Goal: Communication & Community: Answer question/provide support

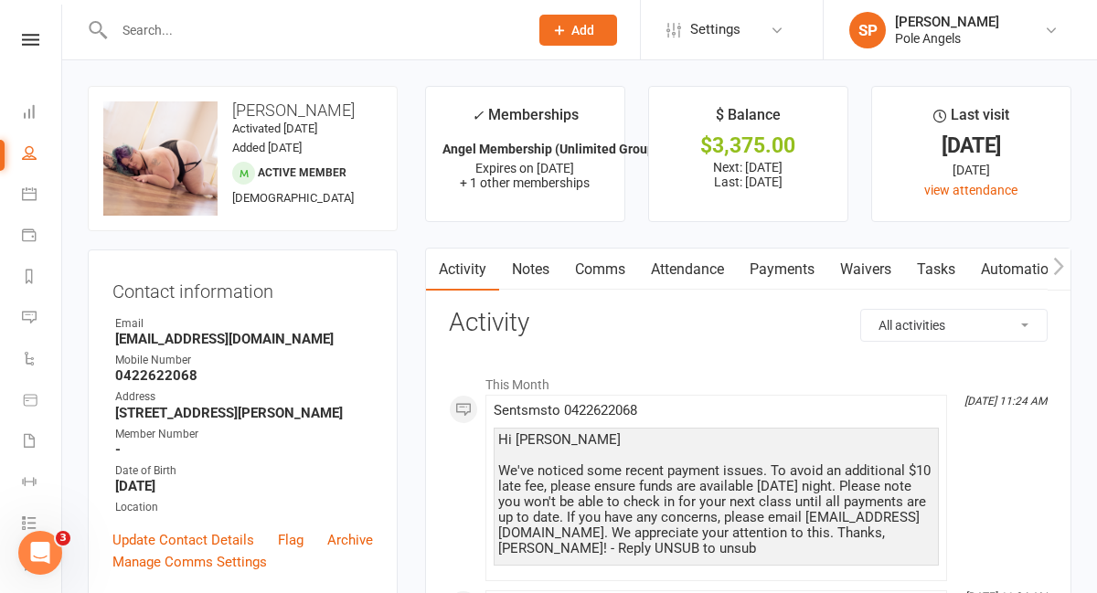
scroll to position [140, 0]
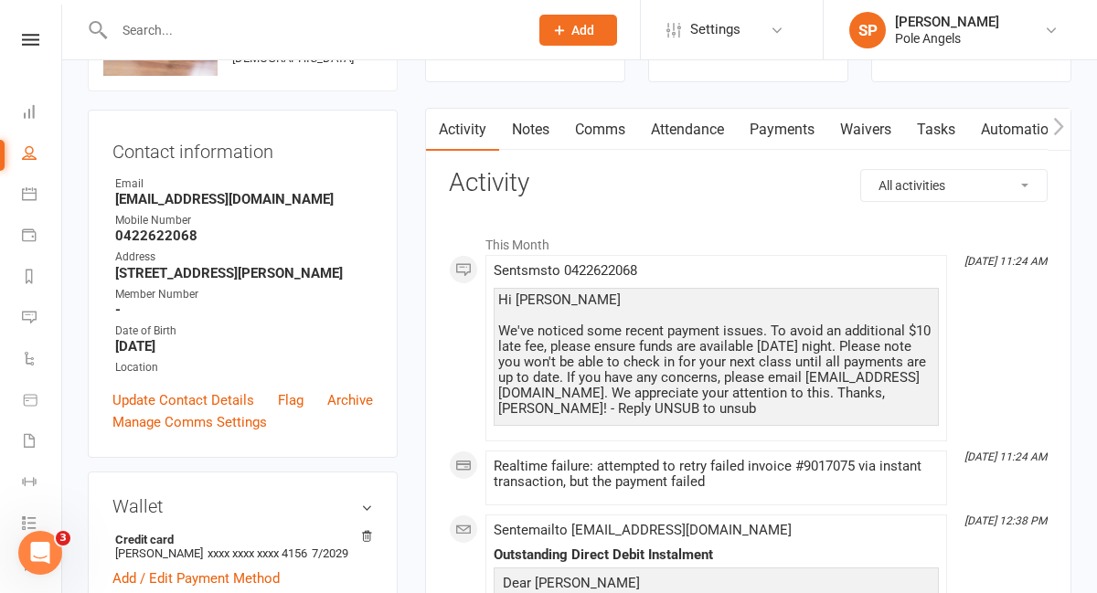
click at [197, 19] on input "text" at bounding box center [312, 30] width 407 height 26
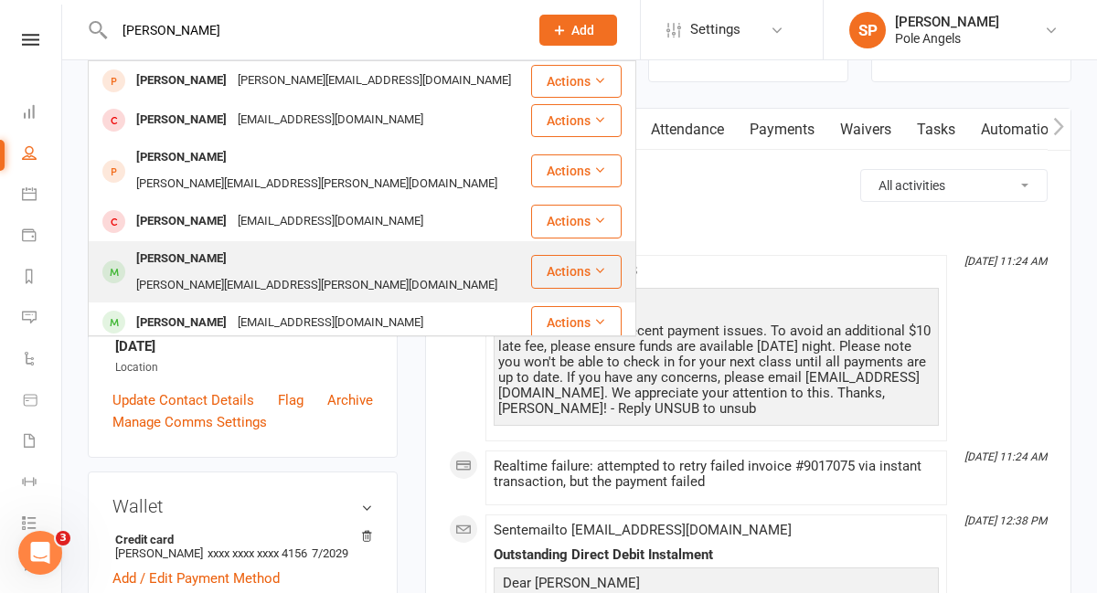
type input "[PERSON_NAME]"
click at [165, 246] on div "[PERSON_NAME]" at bounding box center [181, 259] width 101 height 27
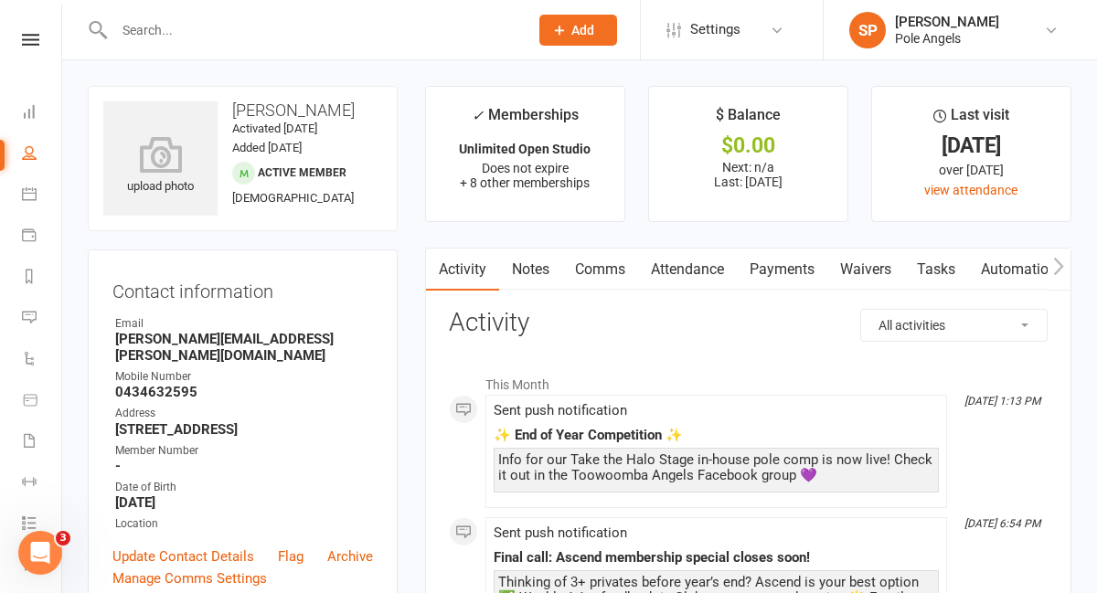
click at [597, 263] on link "Comms" at bounding box center [600, 270] width 76 height 42
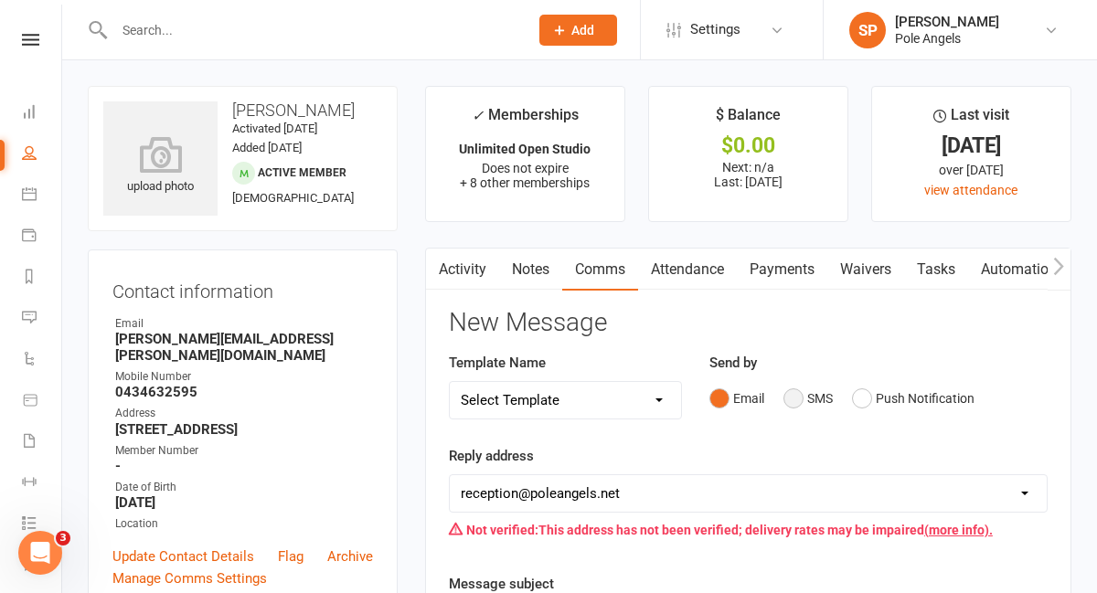
click at [798, 396] on button "SMS" at bounding box center [808, 398] width 49 height 35
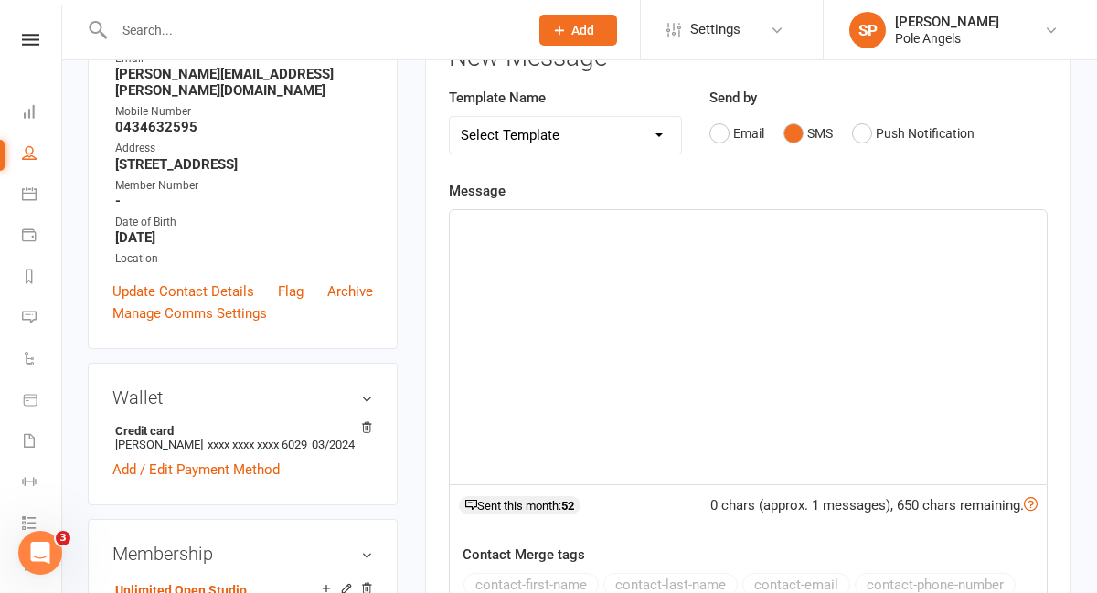
scroll to position [266, 0]
click at [717, 265] on div at bounding box center [748, 346] width 597 height 274
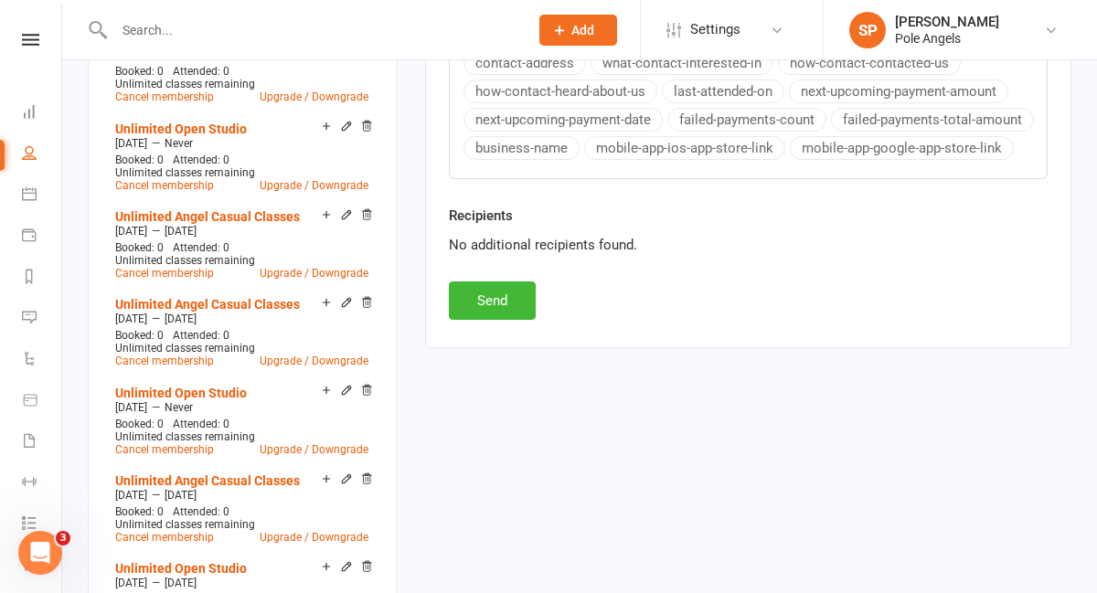
scroll to position [837, 0]
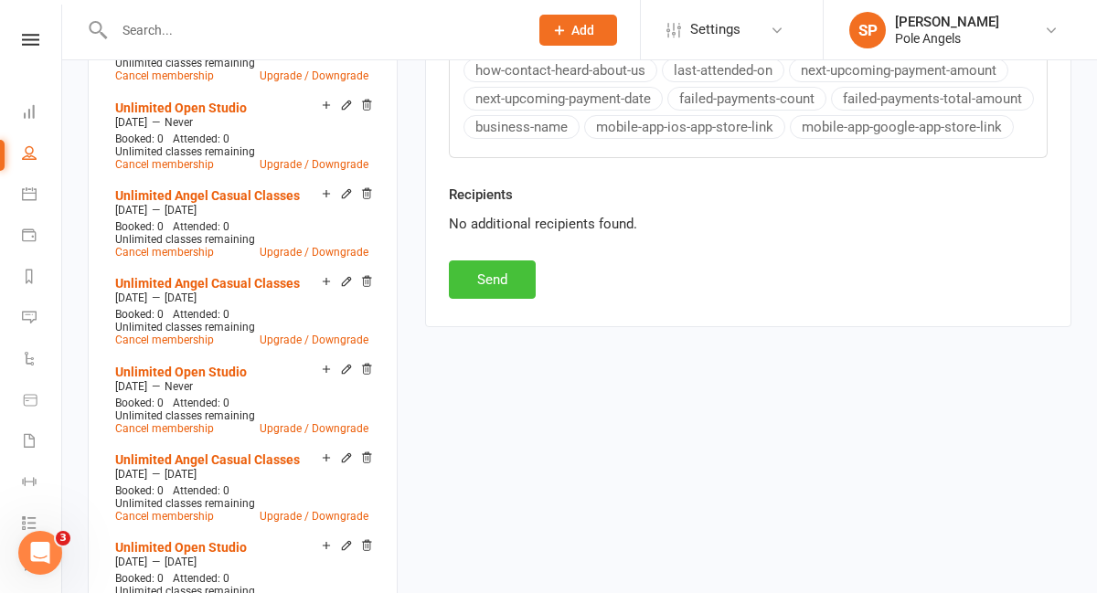
click at [499, 283] on button "Send" at bounding box center [492, 280] width 87 height 38
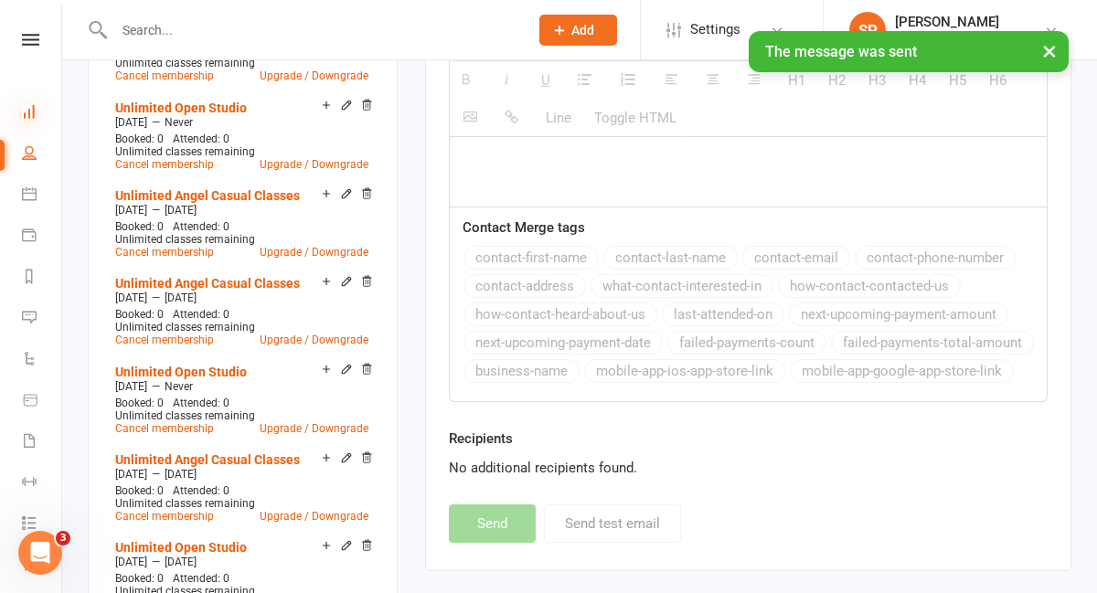
click at [34, 114] on icon at bounding box center [29, 111] width 15 height 15
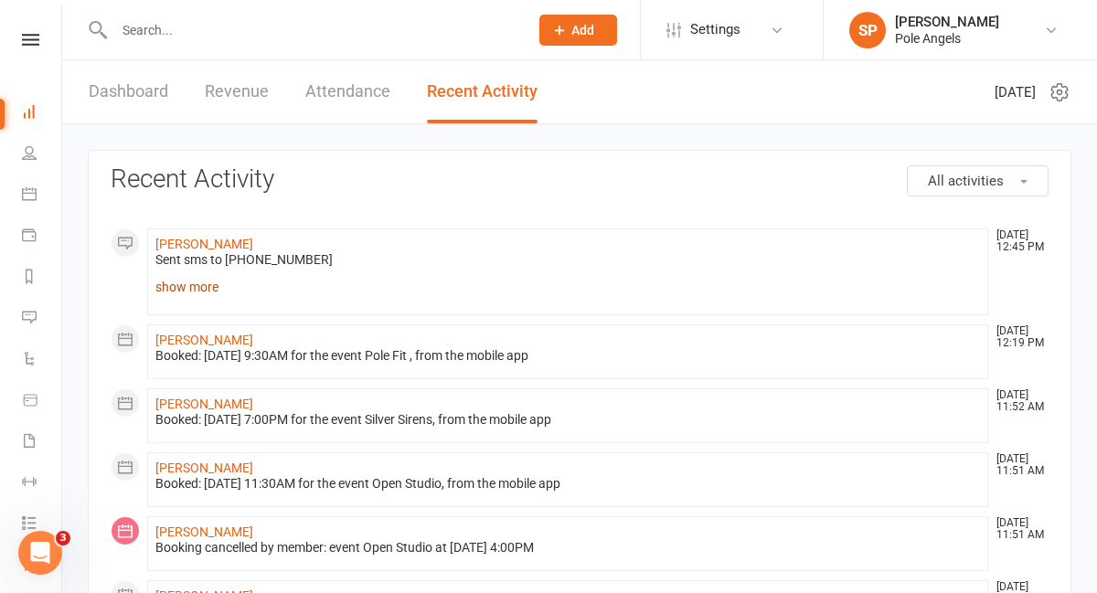
click at [180, 291] on link "show more" at bounding box center [567, 287] width 825 height 26
click at [138, 106] on link "Dashboard" at bounding box center [129, 91] width 80 height 63
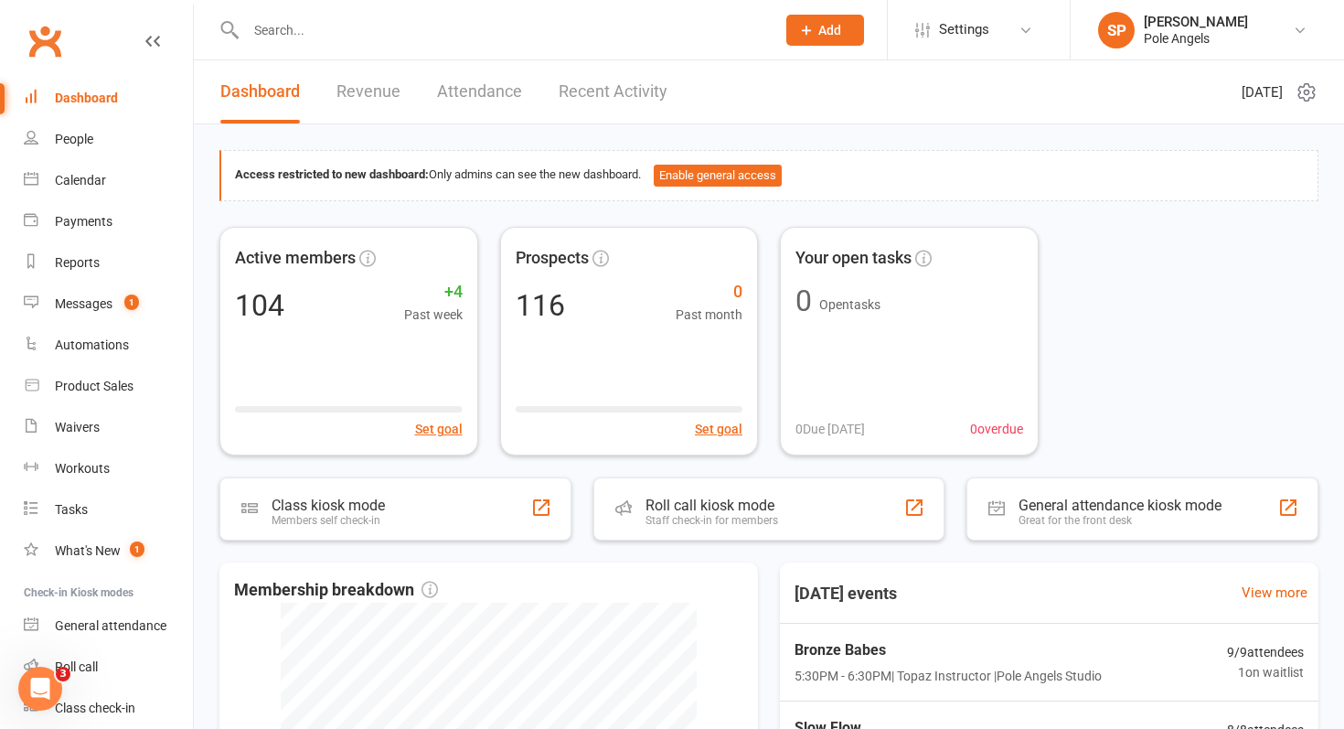
click at [666, 15] on div at bounding box center [490, 29] width 543 height 59
click at [482, 28] on input "text" at bounding box center [501, 30] width 522 height 26
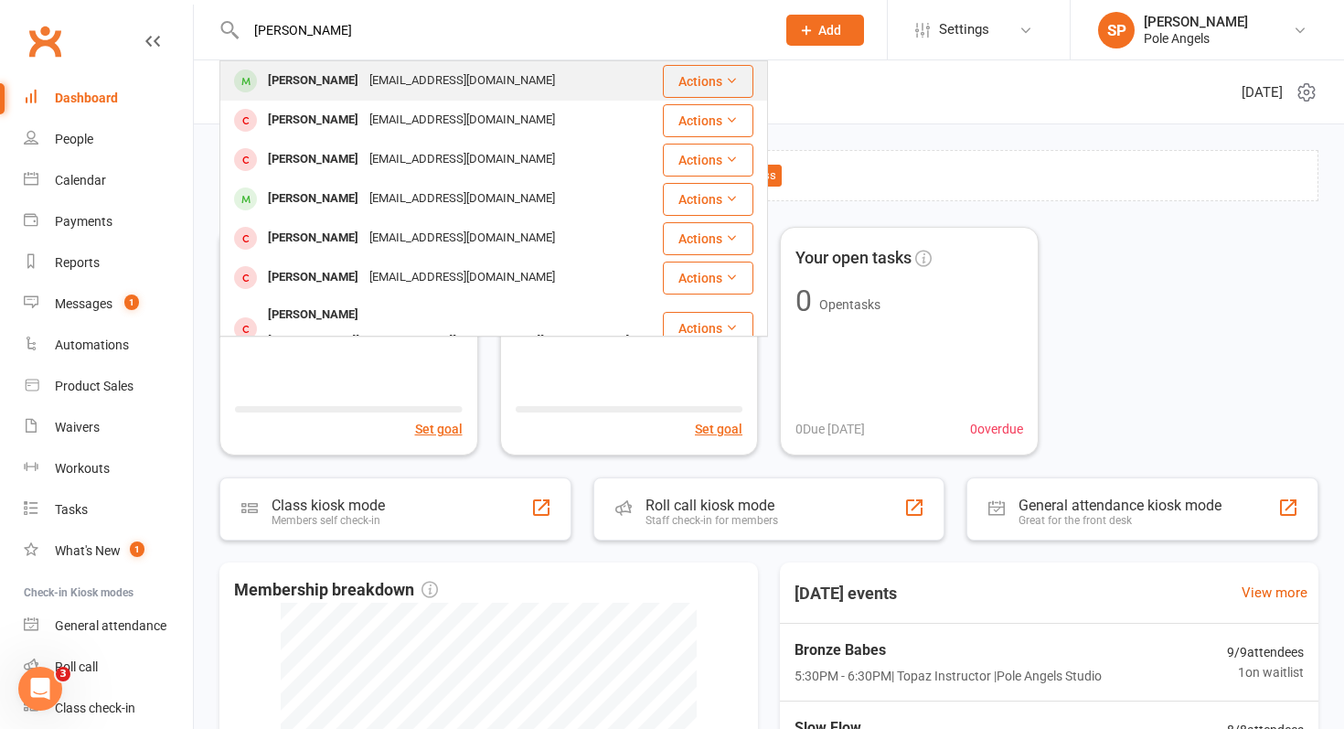
type input "[PERSON_NAME]"
click at [335, 73] on div "[PERSON_NAME]" at bounding box center [312, 81] width 101 height 27
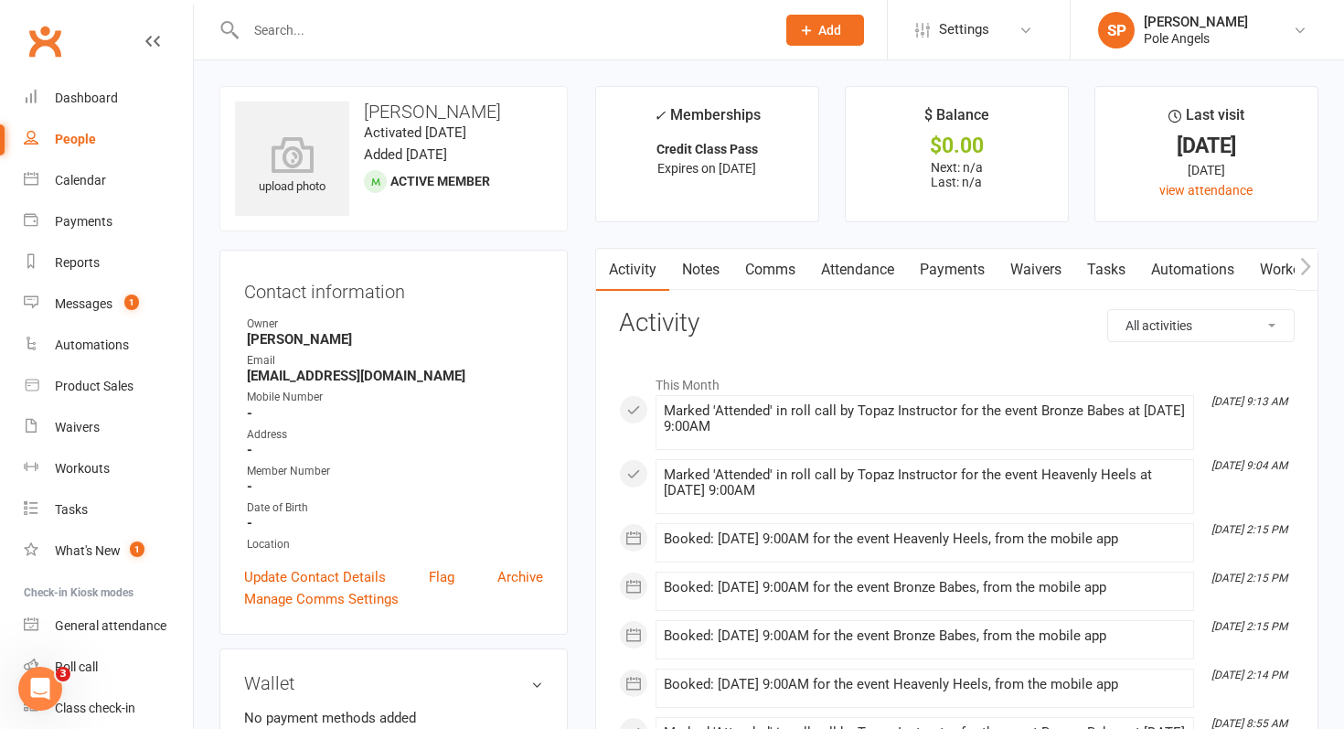
click at [308, 26] on input "text" at bounding box center [501, 30] width 522 height 26
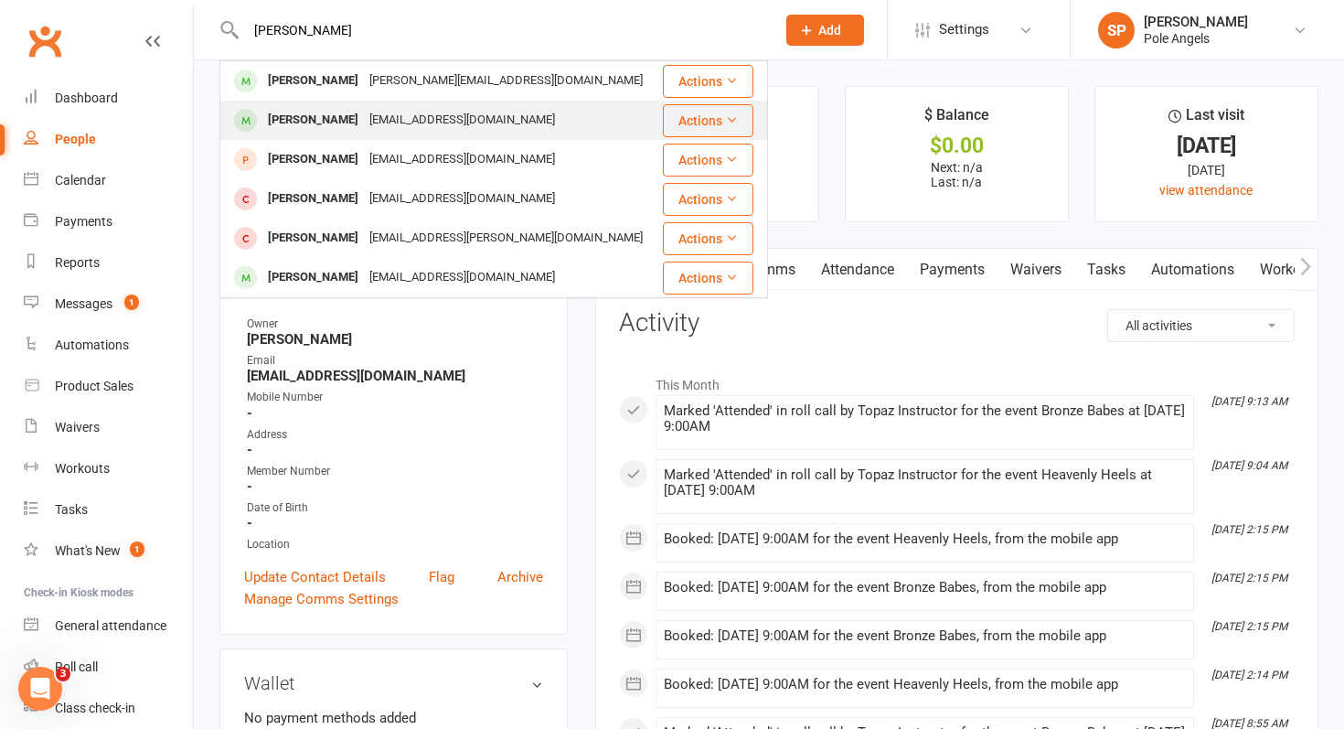
type input "[PERSON_NAME]"
click at [324, 118] on div "[PERSON_NAME]" at bounding box center [312, 120] width 101 height 27
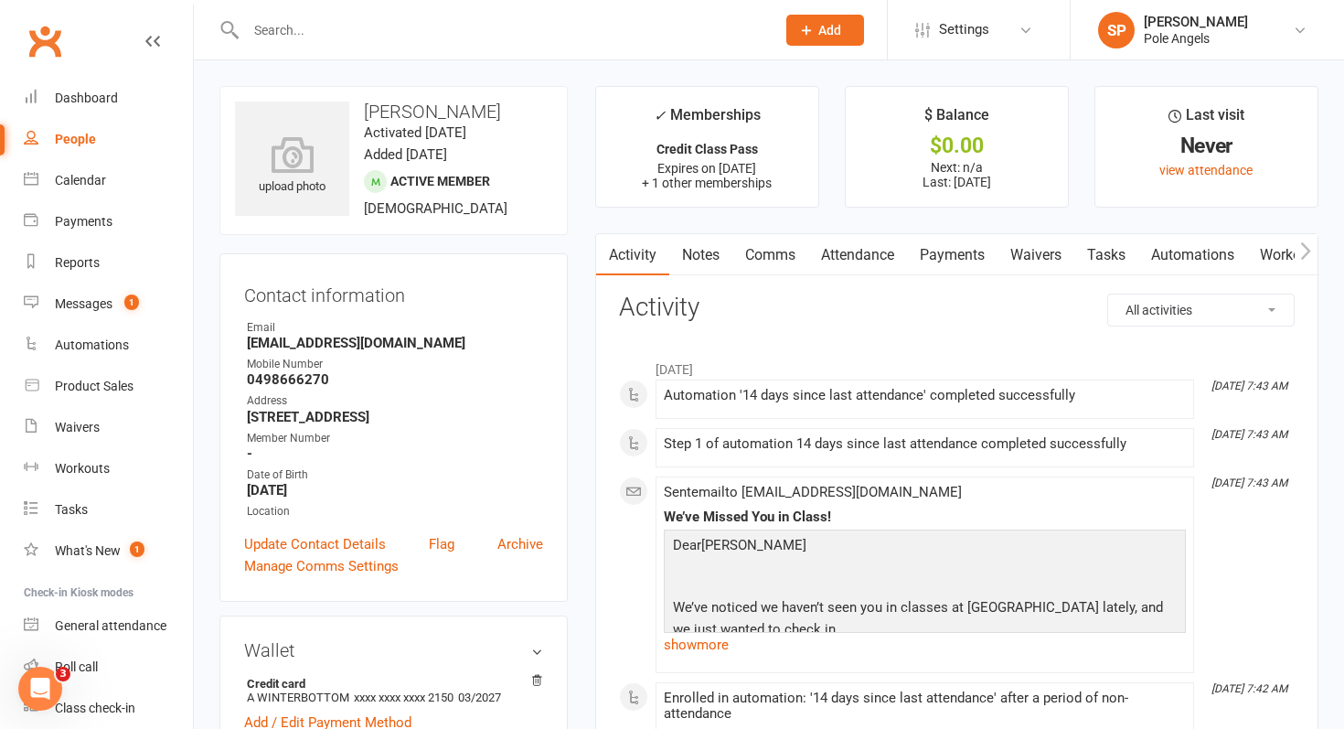
click at [314, 32] on input "text" at bounding box center [501, 30] width 522 height 26
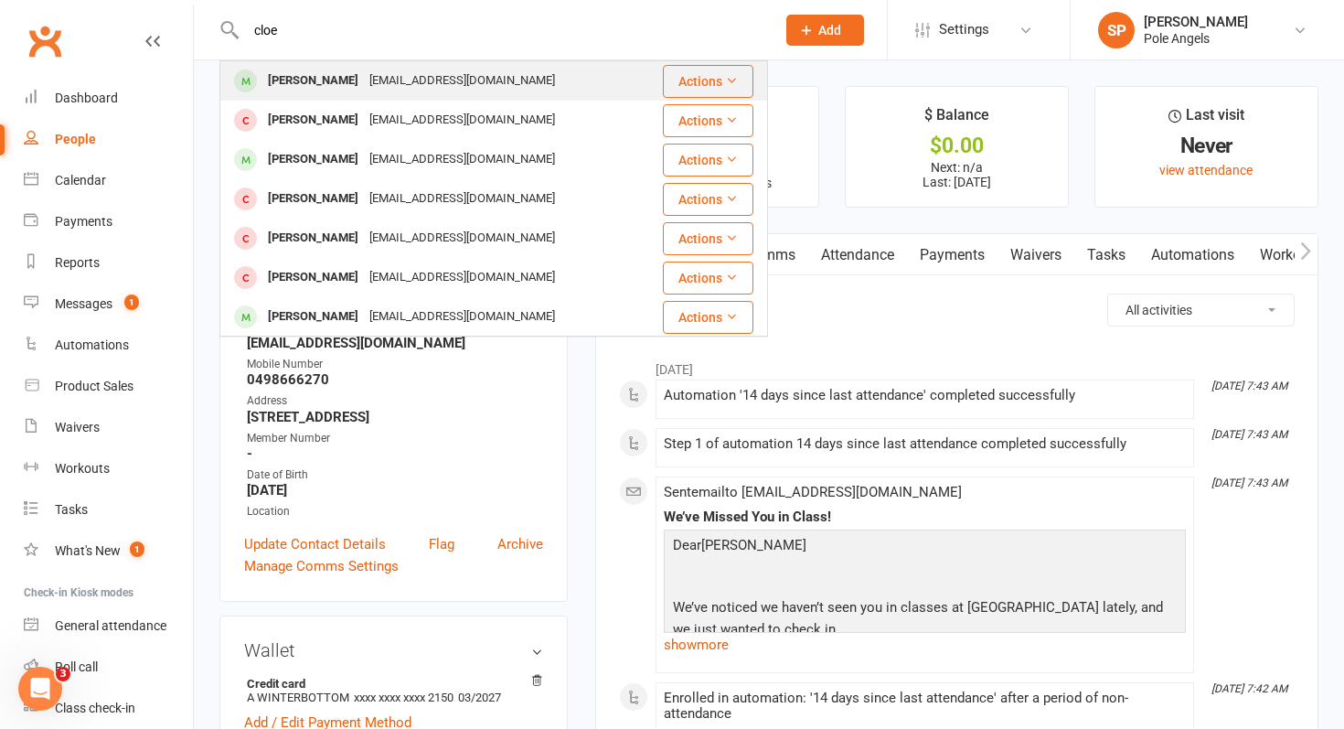
type input "cloe"
click at [281, 71] on div "[PERSON_NAME]" at bounding box center [312, 81] width 101 height 27
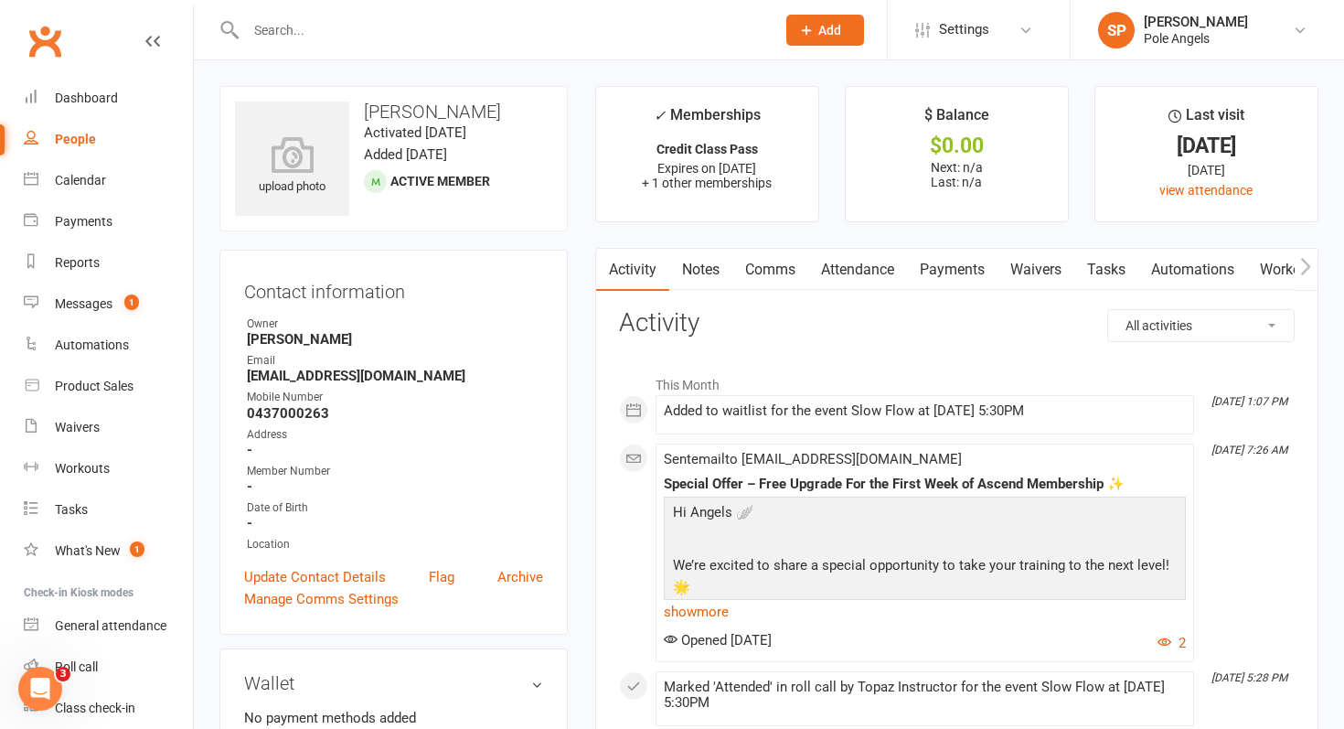
click at [278, 29] on input "text" at bounding box center [501, 30] width 522 height 26
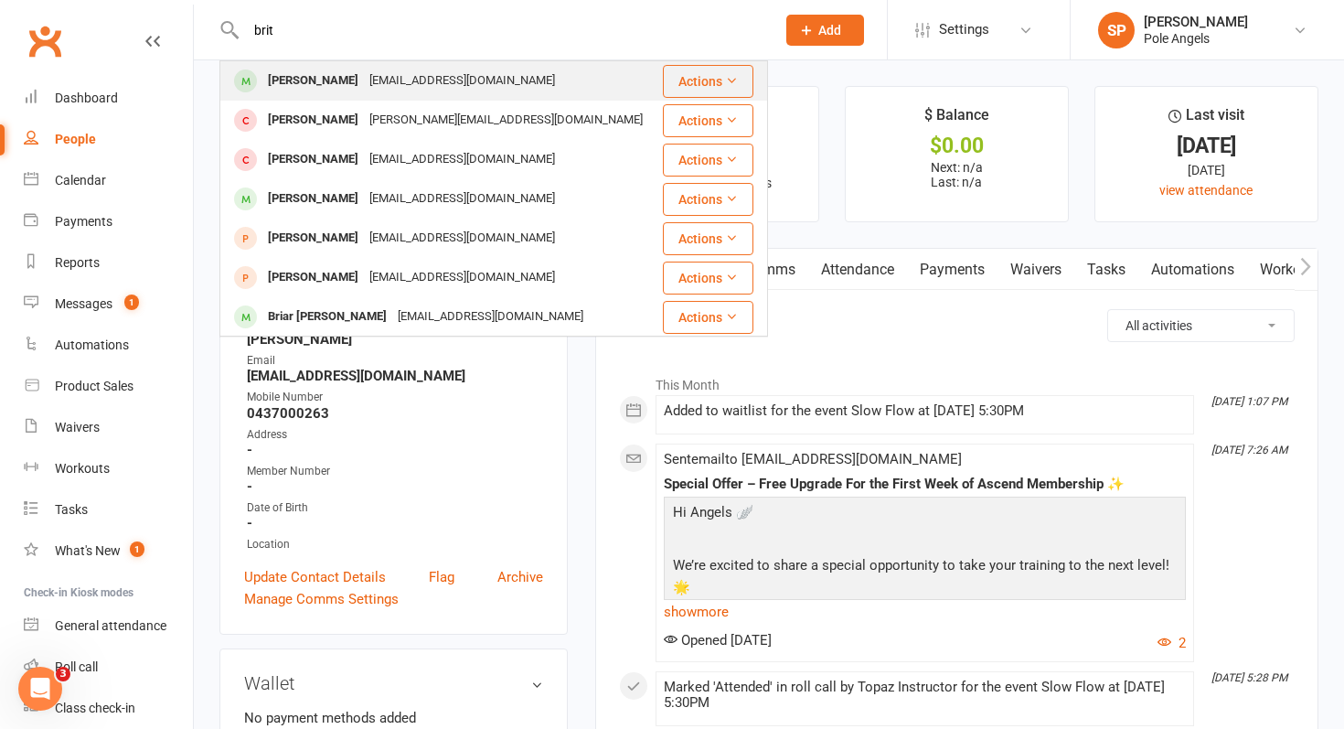
type input "brit"
click at [315, 71] on div "[PERSON_NAME]" at bounding box center [312, 81] width 101 height 27
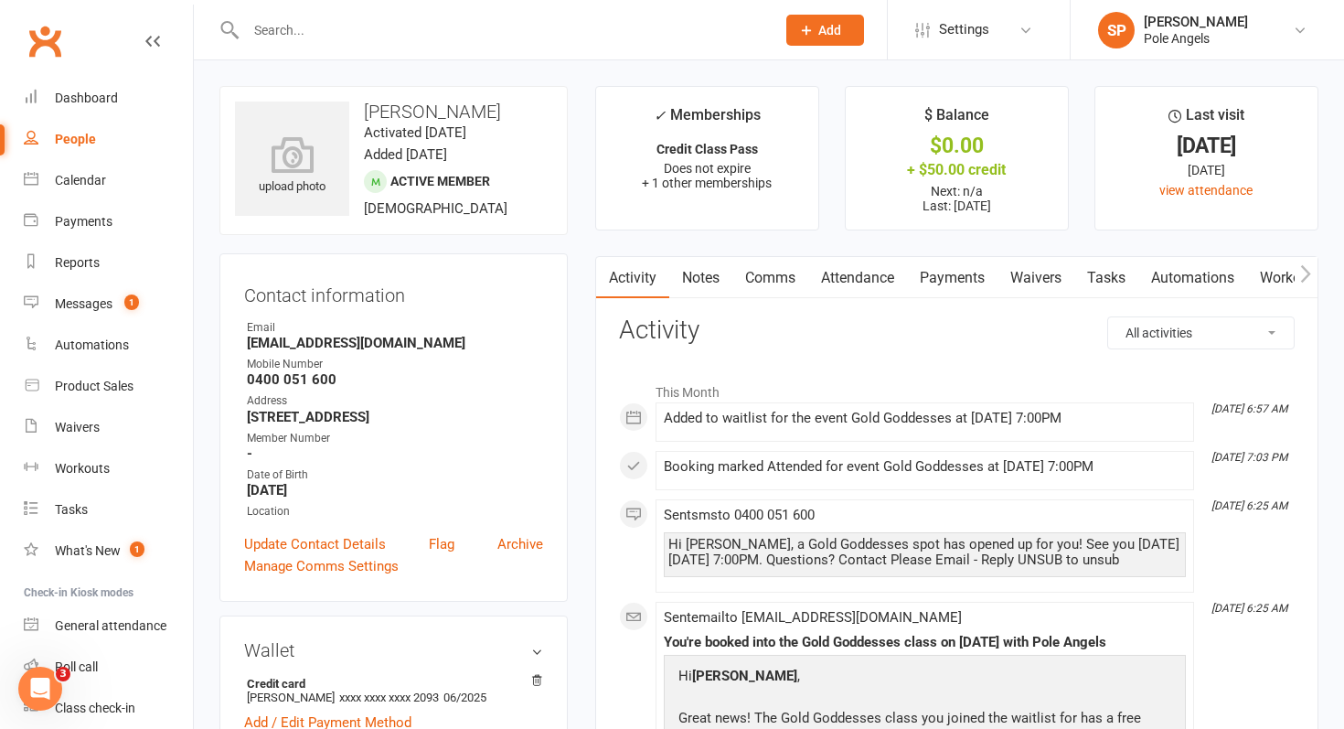
click at [276, 23] on input "text" at bounding box center [501, 30] width 522 height 26
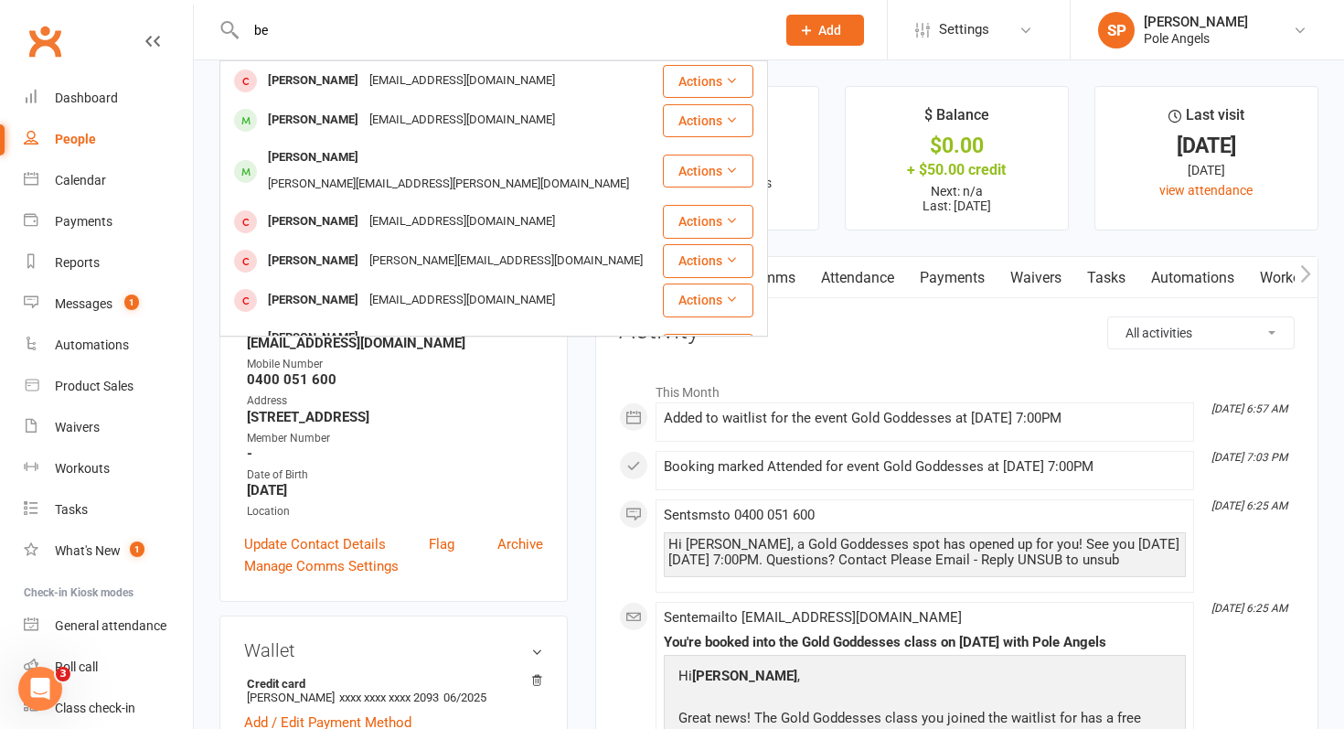
type input "b"
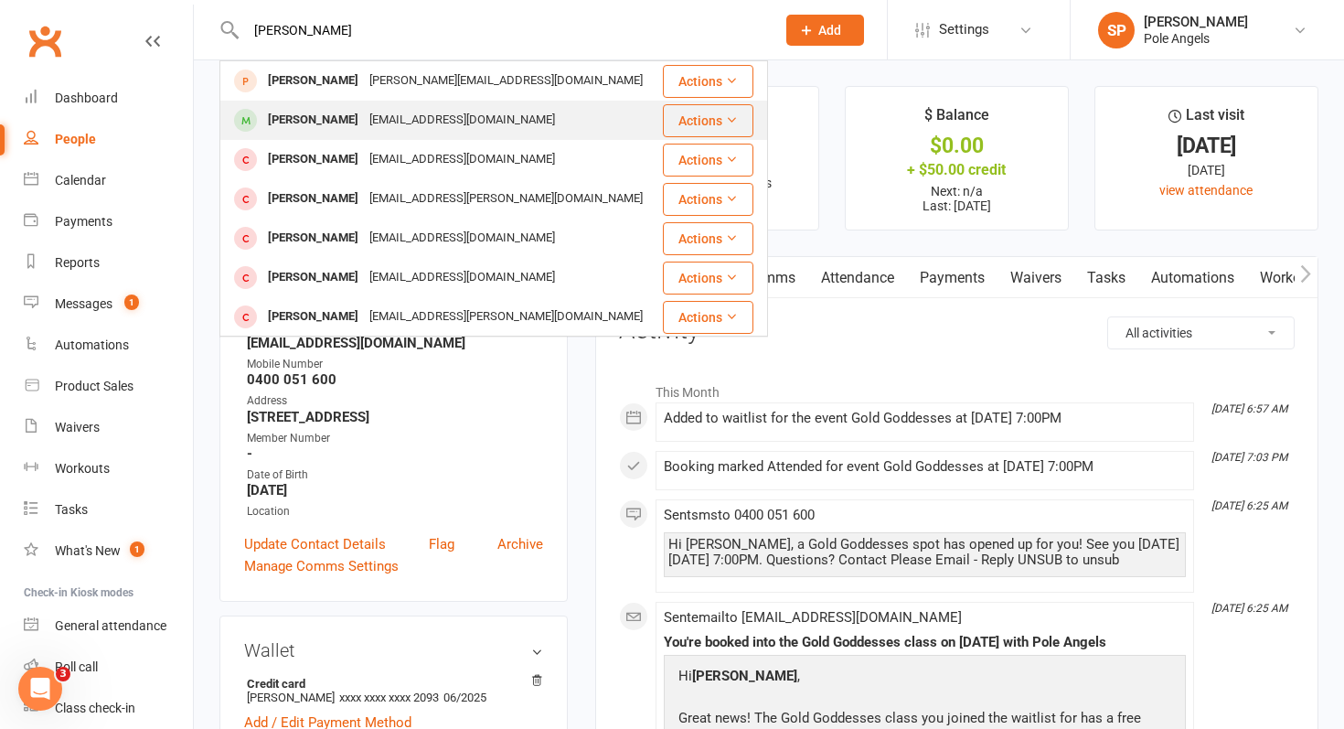
type input "[PERSON_NAME]"
click at [323, 118] on div "[PERSON_NAME]" at bounding box center [312, 120] width 101 height 27
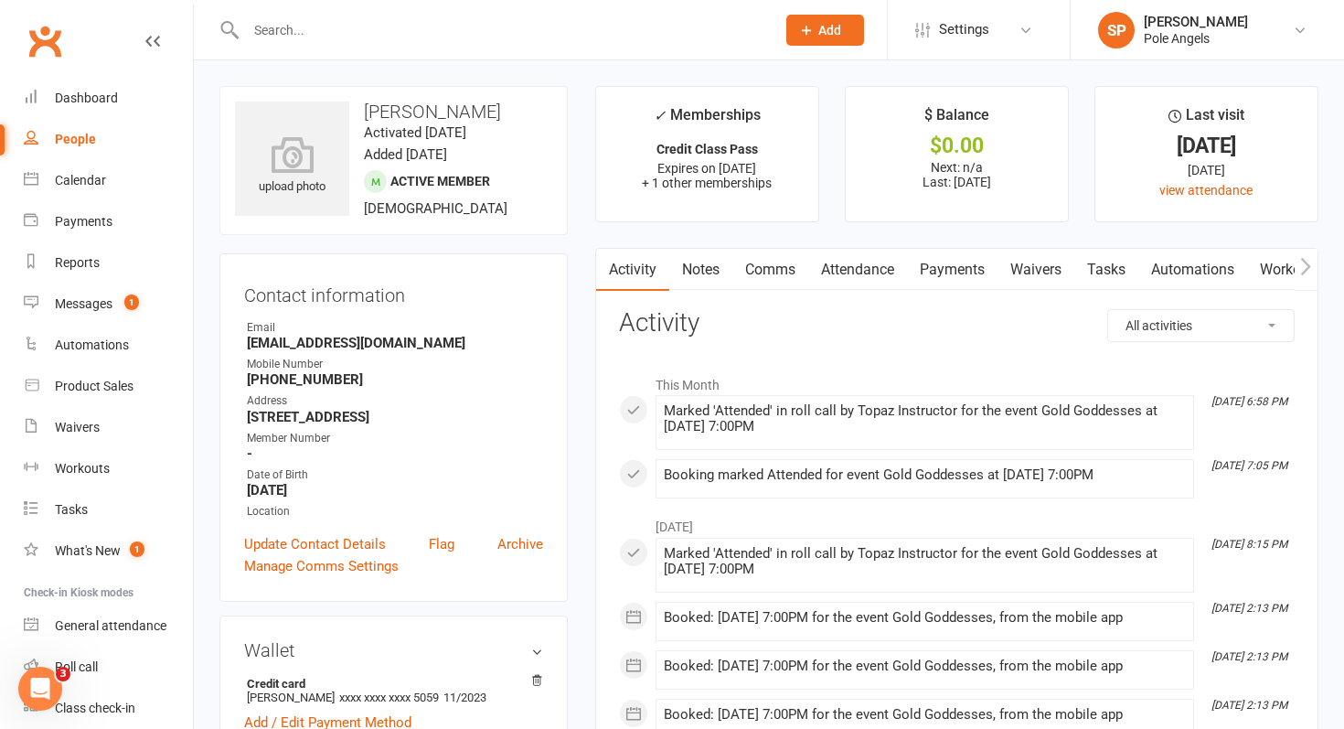
click at [300, 40] on input "text" at bounding box center [501, 30] width 522 height 26
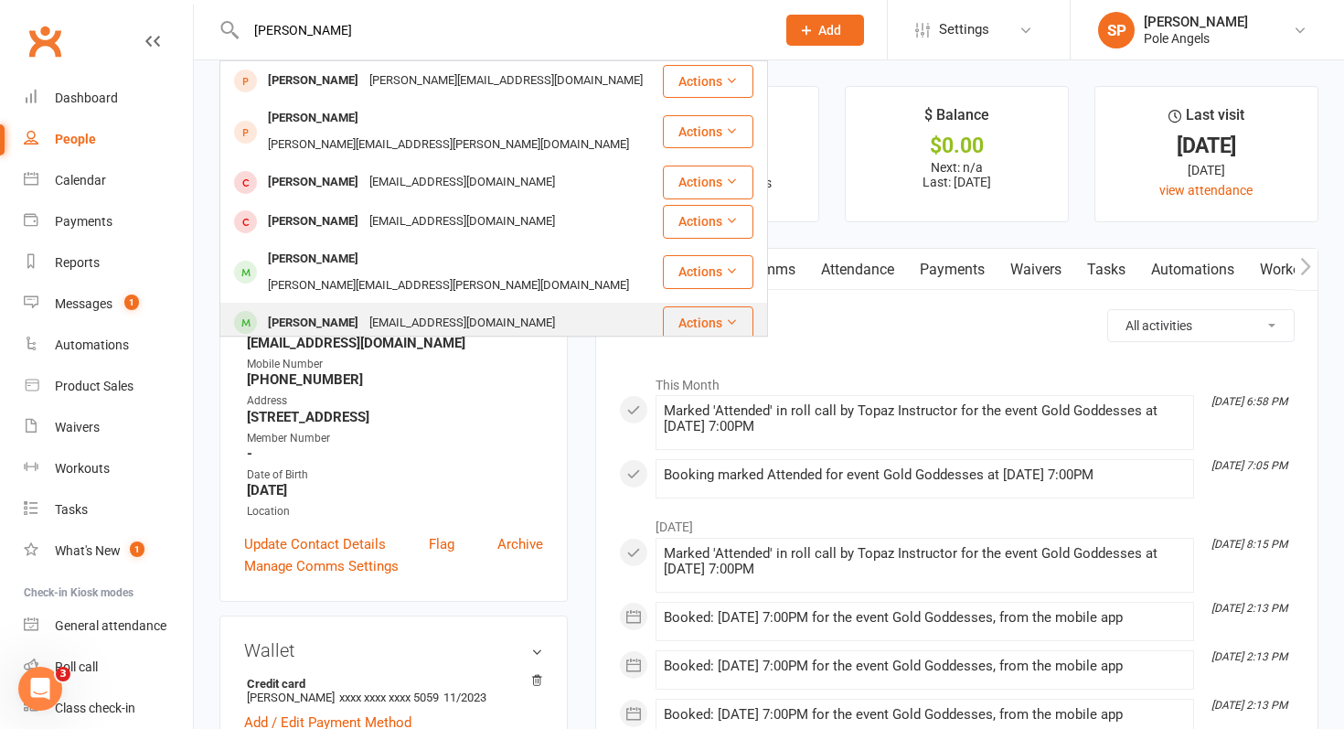
type input "[PERSON_NAME]"
click at [276, 310] on div "[PERSON_NAME]" at bounding box center [312, 323] width 101 height 27
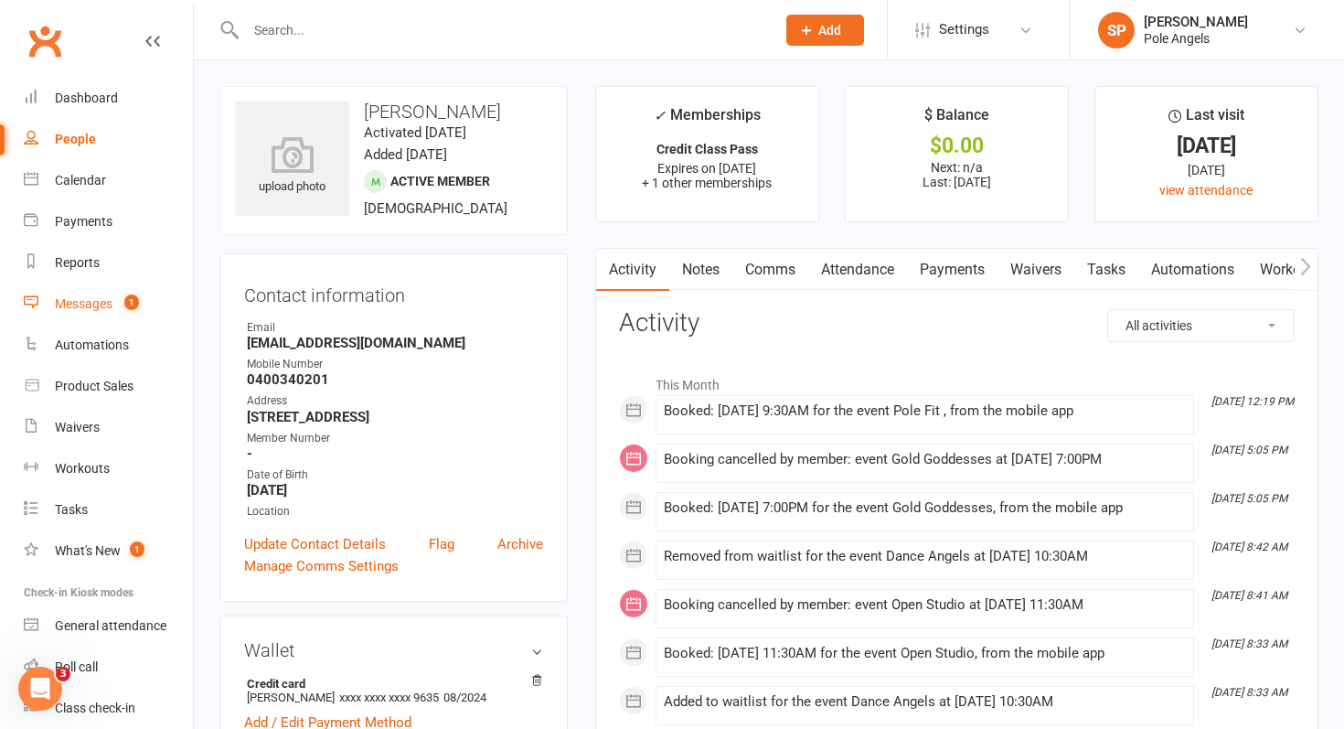
click at [87, 313] on link "Messages 1" at bounding box center [108, 303] width 169 height 41
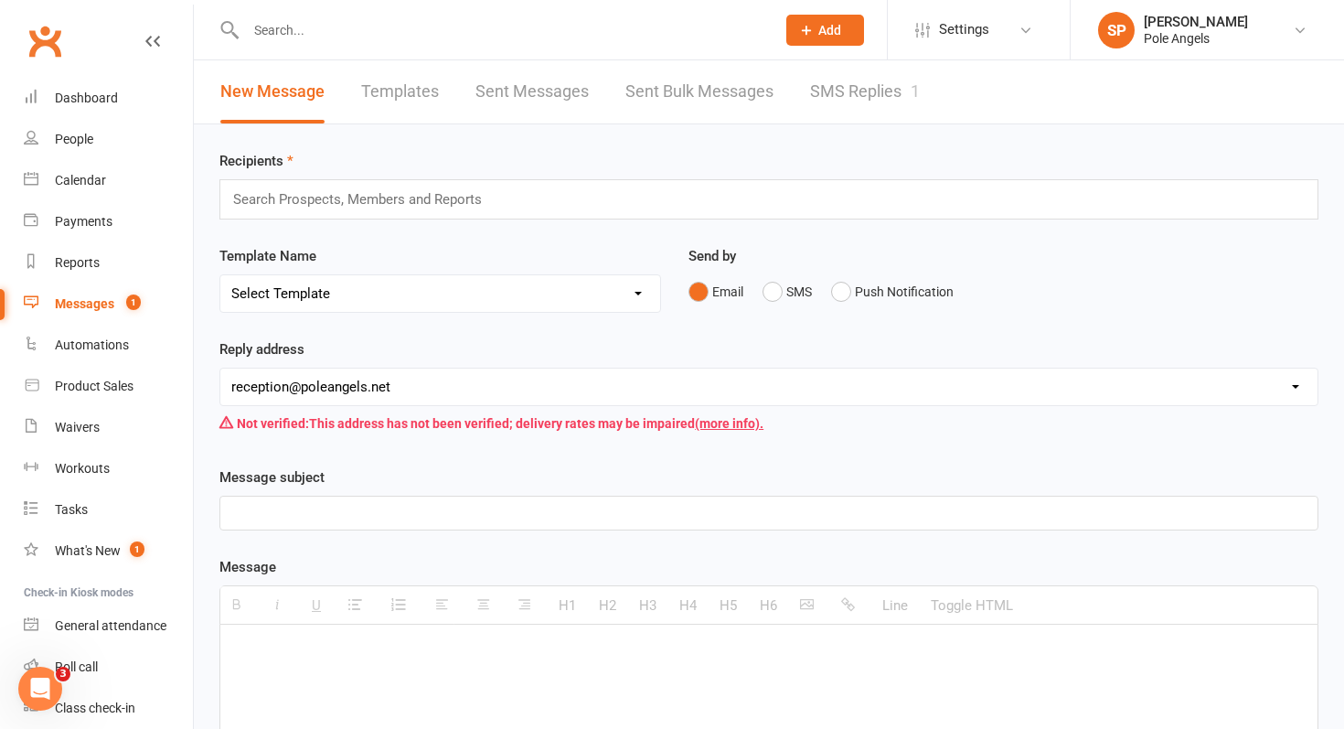
click at [840, 84] on link "SMS Replies 1" at bounding box center [865, 91] width 110 height 63
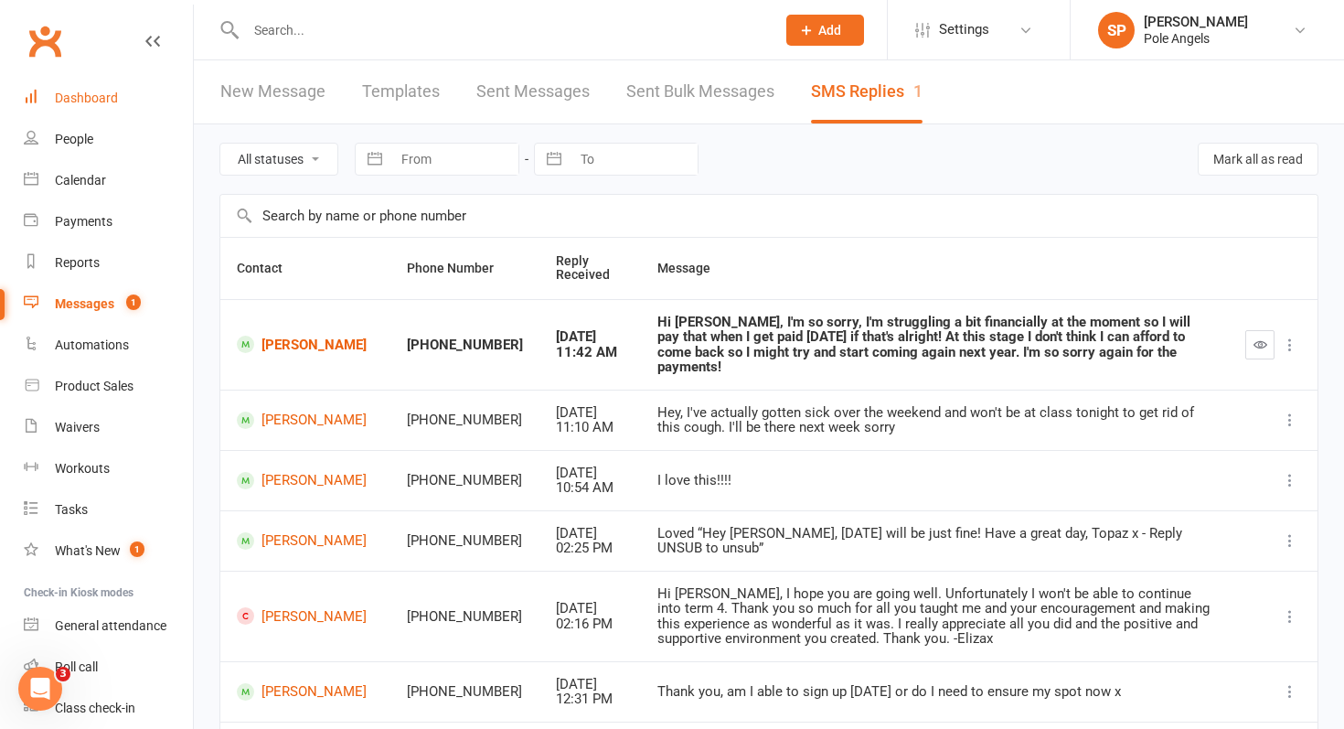
click at [83, 100] on div "Dashboard" at bounding box center [86, 98] width 63 height 15
